Goal: Task Accomplishment & Management: Manage account settings

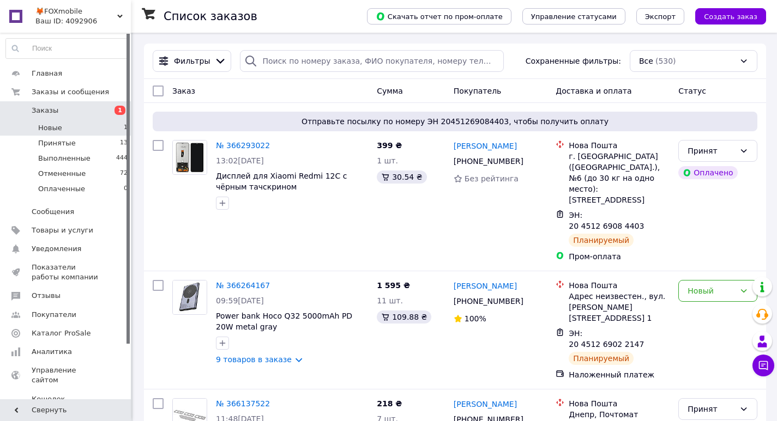
click at [94, 125] on li "Новые 1" at bounding box center [67, 127] width 134 height 15
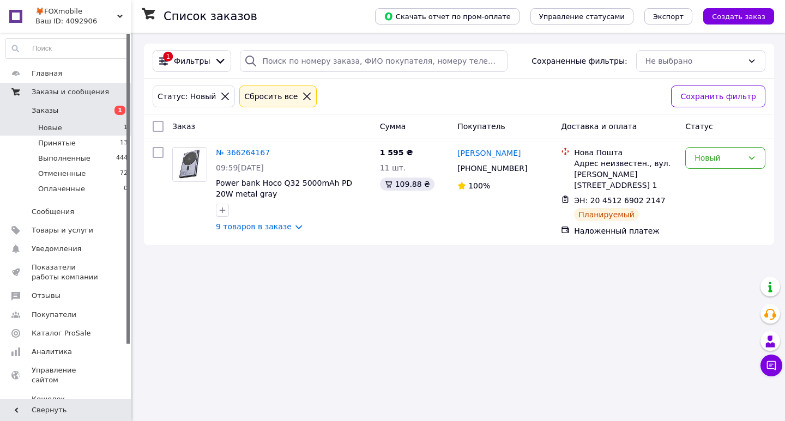
click at [53, 97] on span "Заказы и сообщения" at bounding box center [70, 92] width 77 height 10
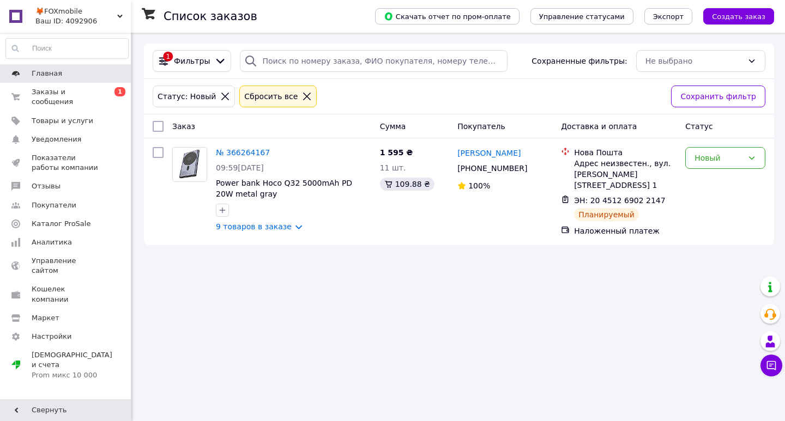
click at [39, 68] on link "Главная" at bounding box center [67, 73] width 134 height 19
